Goal: Find specific page/section: Find specific page/section

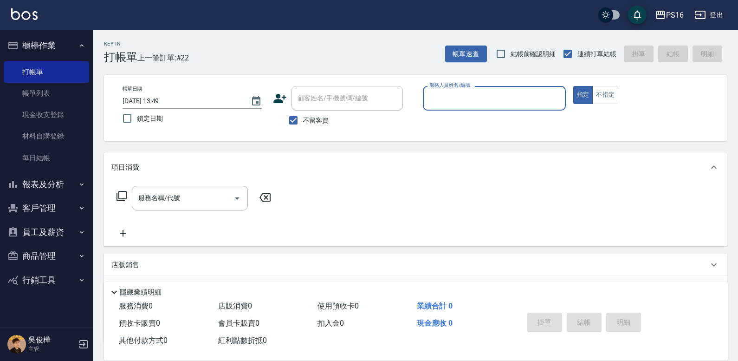
click at [88, 42] on button "櫃檯作業" at bounding box center [46, 45] width 85 height 24
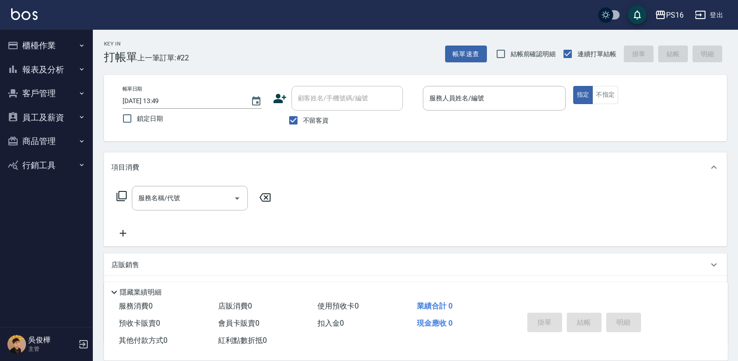
click at [61, 60] on button "報表及分析" at bounding box center [46, 70] width 85 height 24
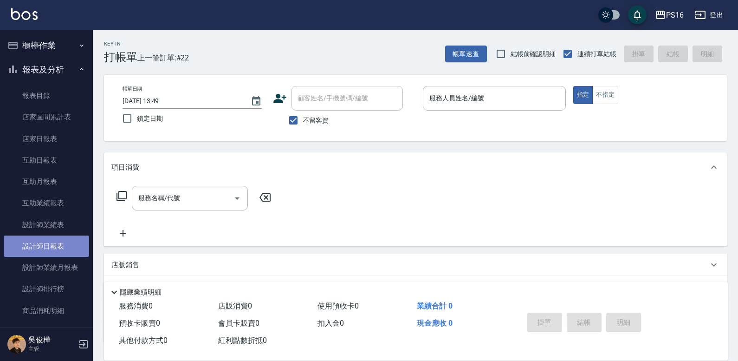
click at [49, 252] on link "設計師日報表" at bounding box center [46, 245] width 85 height 21
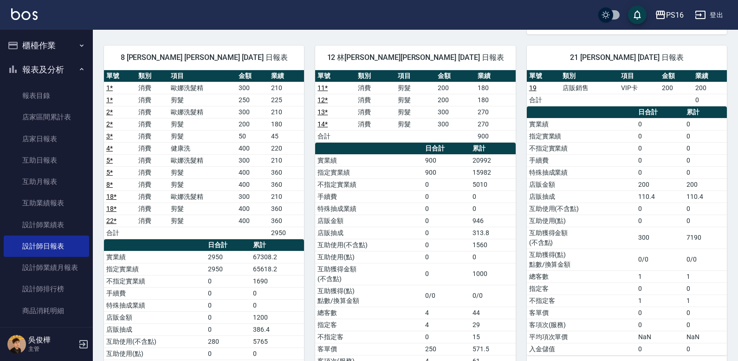
scroll to position [460, 0]
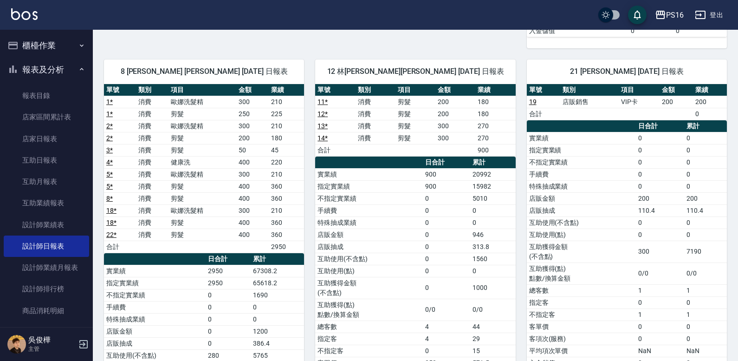
drag, startPoint x: 49, startPoint y: 65, endPoint x: 55, endPoint y: 67, distance: 6.5
click at [55, 66] on button "報表及分析" at bounding box center [46, 70] width 85 height 24
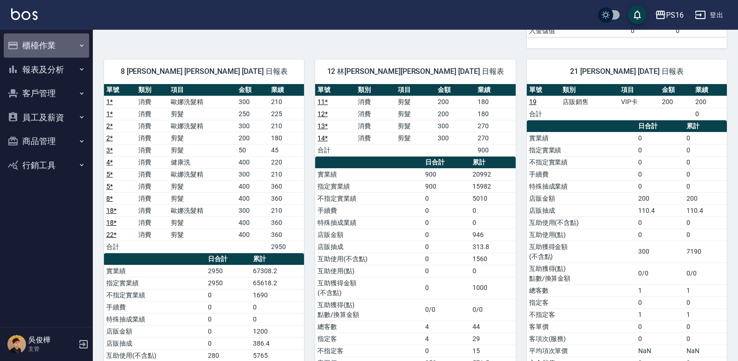
click at [88, 43] on button "櫃檯作業" at bounding box center [46, 45] width 85 height 24
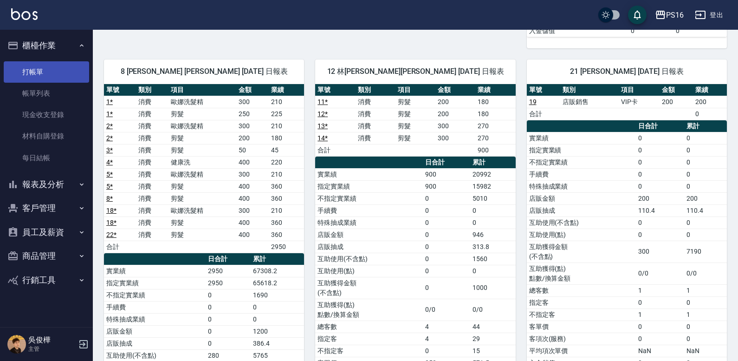
click at [67, 62] on link "打帳單" at bounding box center [46, 71] width 85 height 21
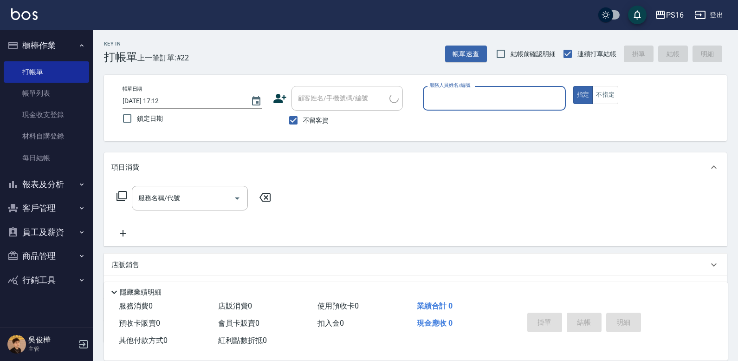
click at [79, 49] on button "櫃檯作業" at bounding box center [46, 45] width 85 height 24
